Goal: Find specific page/section: Find specific page/section

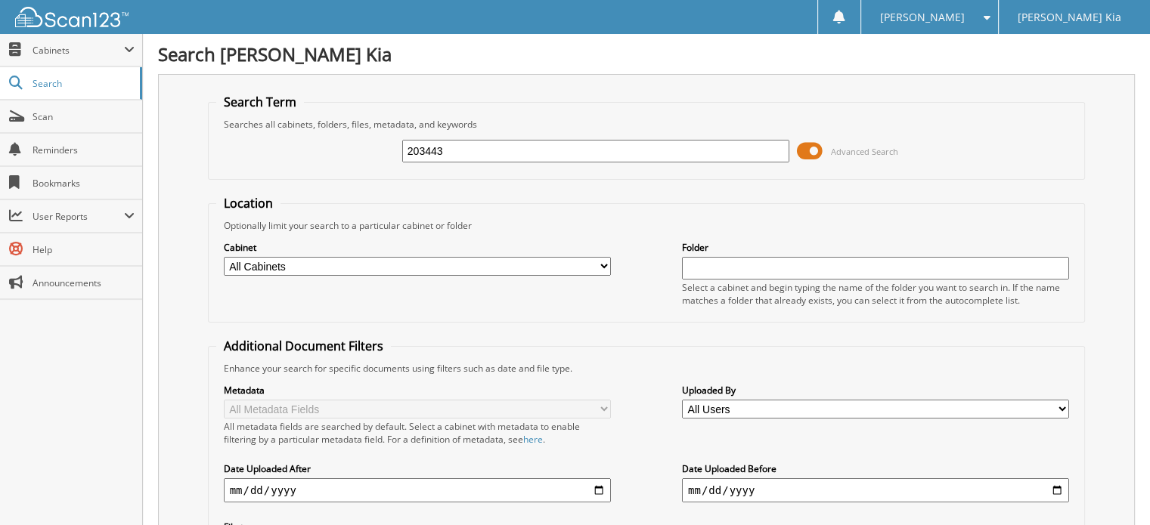
drag, startPoint x: 442, startPoint y: 150, endPoint x: 396, endPoint y: 147, distance: 45.5
click at [396, 147] on div "203443 Advanced Search" at bounding box center [646, 151] width 861 height 41
type input "203373"
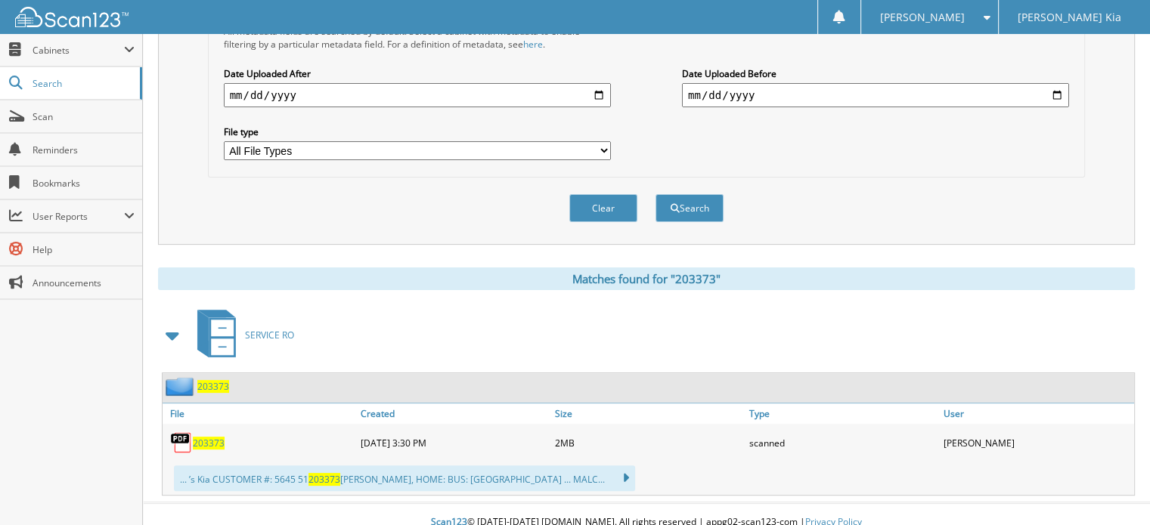
click at [206, 437] on span "203373" at bounding box center [209, 443] width 32 height 13
